Goal: Transaction & Acquisition: Book appointment/travel/reservation

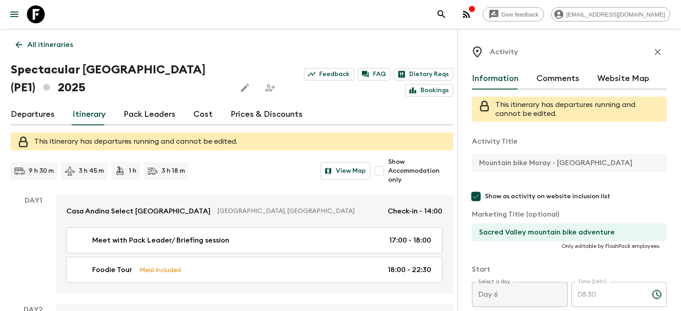
scroll to position [198, 0]
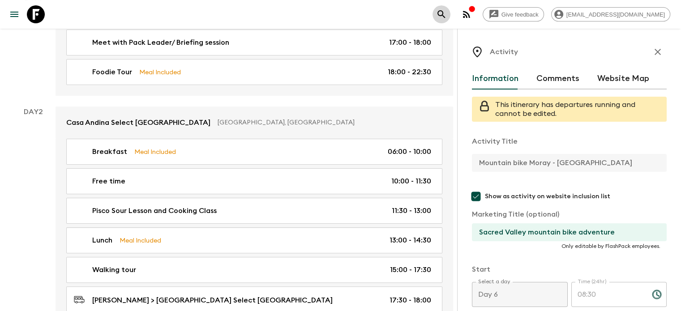
click at [447, 13] on icon "search adventures" at bounding box center [441, 14] width 11 height 11
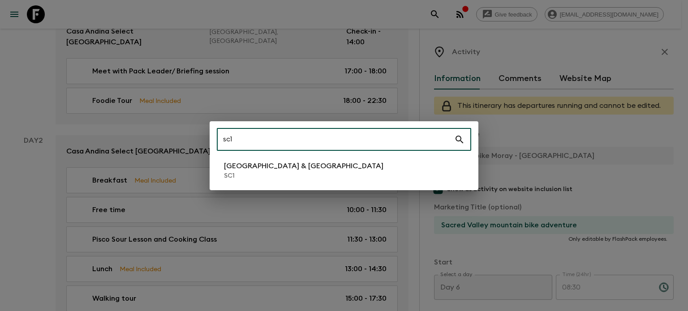
type input "sc1"
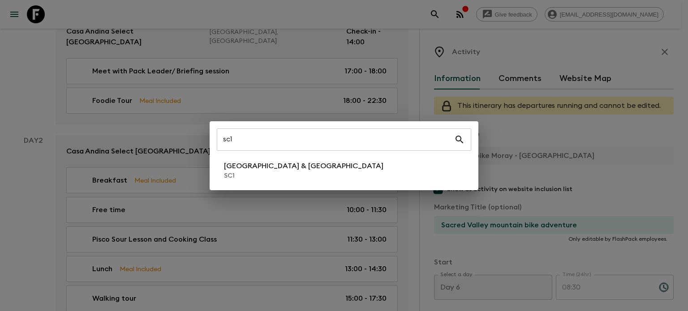
click at [263, 73] on div "sc1 ​ [GEOGRAPHIC_DATA] & Croatia SC1" at bounding box center [344, 155] width 688 height 311
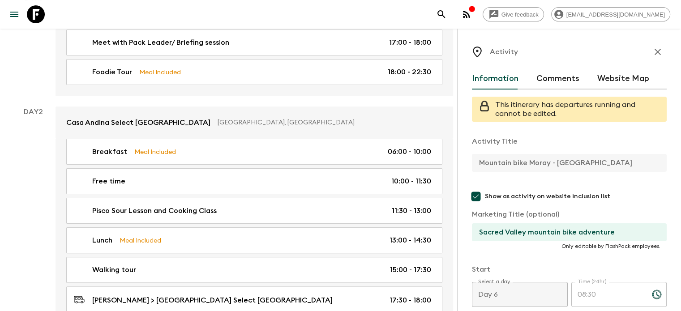
scroll to position [0, 0]
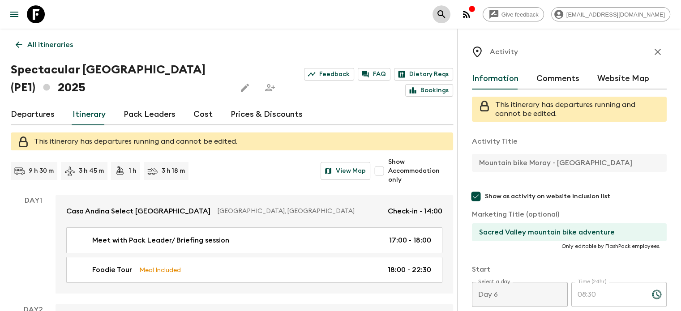
click at [447, 16] on icon "search adventures" at bounding box center [441, 14] width 11 height 11
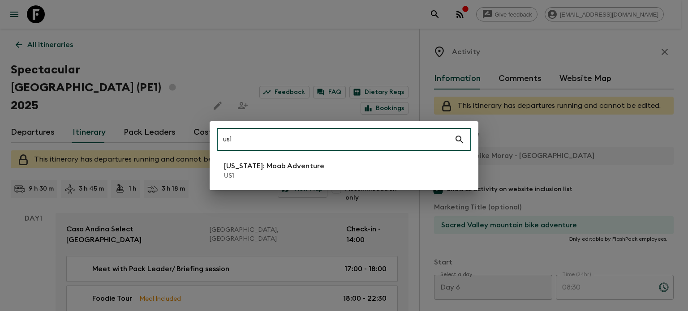
type input "us1"
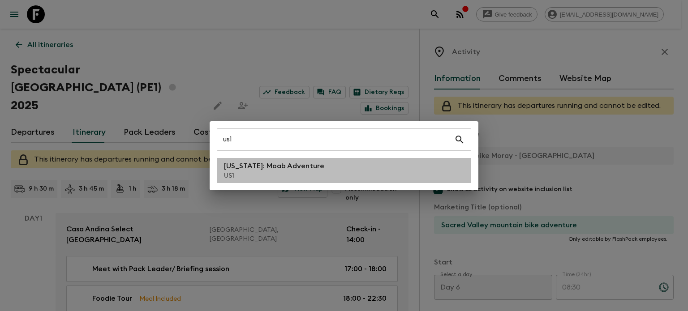
click at [304, 172] on li "[US_STATE]: Moab Adventure US1" at bounding box center [344, 170] width 254 height 25
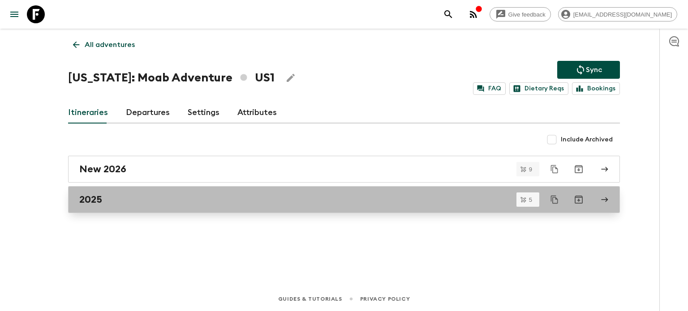
click at [251, 197] on div "2025" at bounding box center [335, 200] width 512 height 12
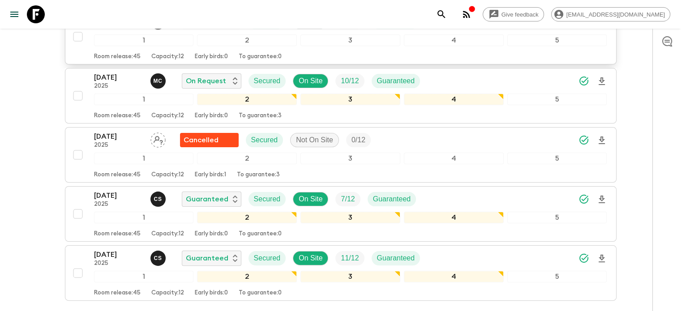
scroll to position [235, 0]
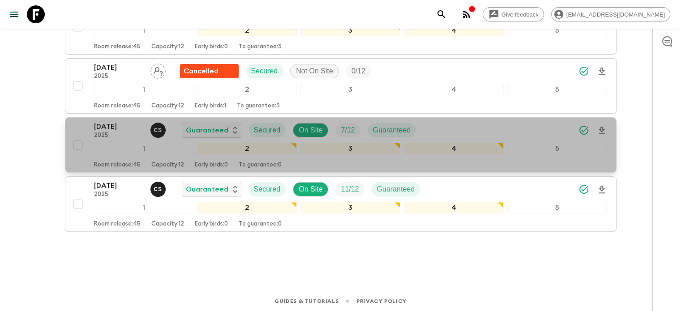
click at [116, 140] on div "[DATE] 2025 C S Guaranteed Secured On Site 7 / 12 Guaranteed 1 2 3 4 5 Room rel…" at bounding box center [350, 144] width 513 height 47
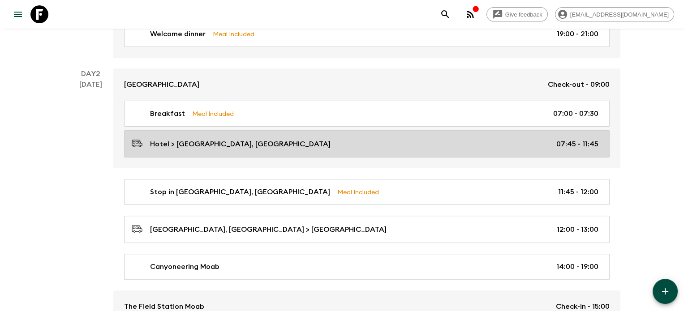
scroll to position [216, 0]
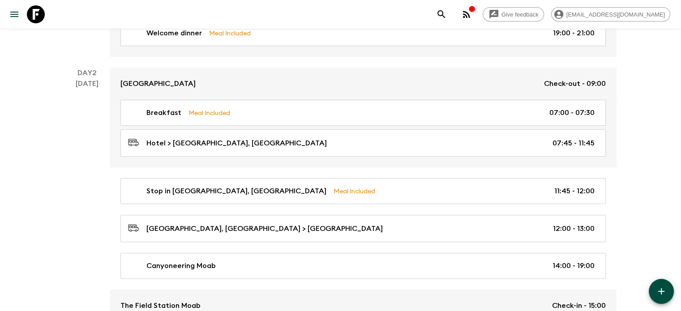
drag, startPoint x: 476, startPoint y: 10, endPoint x: 467, endPoint y: 13, distance: 9.8
click at [467, 13] on div "Give feedback [EMAIL_ADDRESS][DOMAIN_NAME]" at bounding box center [552, 14] width 238 height 18
click at [447, 13] on icon "search adventures" at bounding box center [441, 14] width 11 height 11
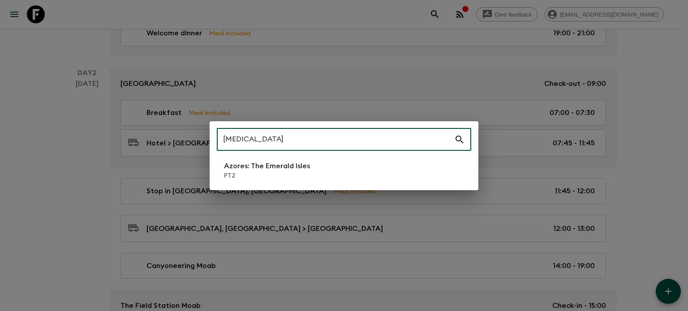
type input "[MEDICAL_DATA]"
